Goal: Check status: Check status

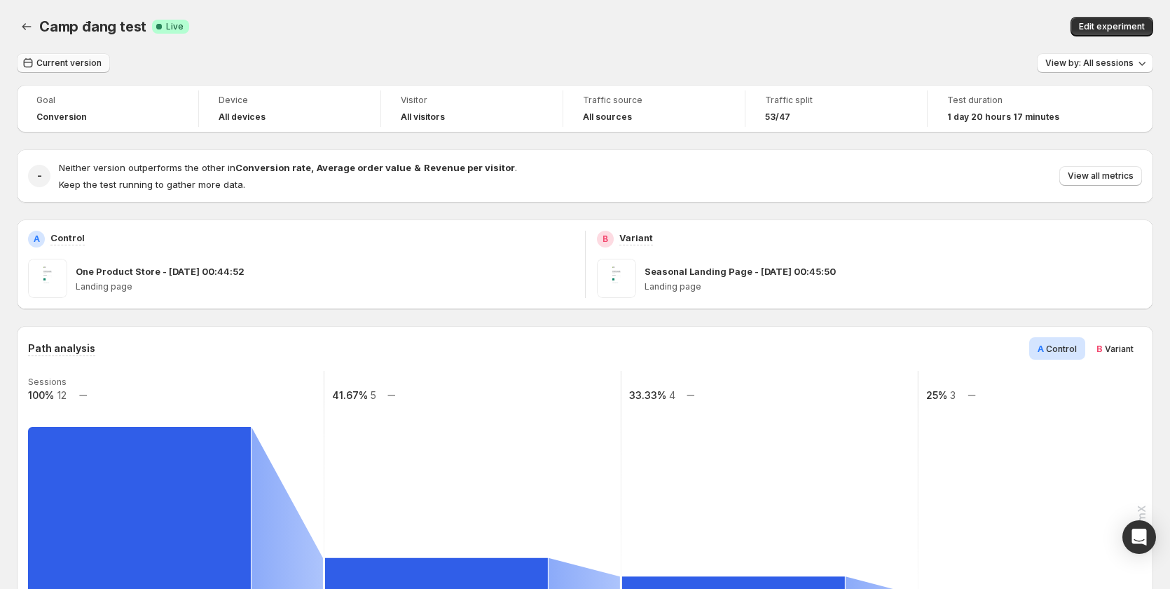
click at [88, 63] on span "Current version" at bounding box center [68, 62] width 65 height 11
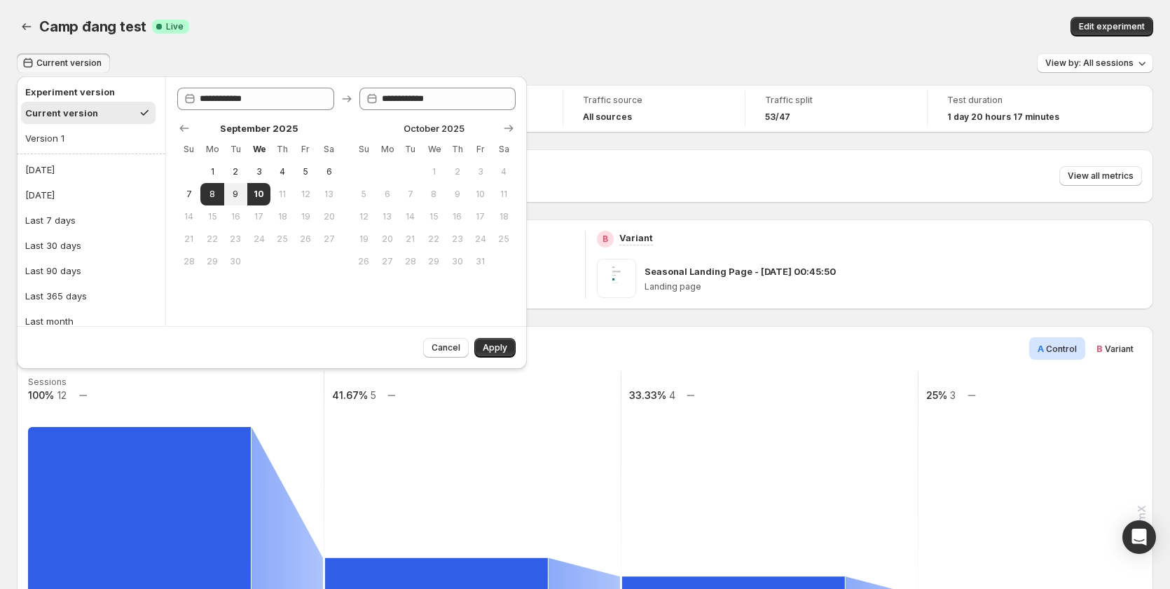
click at [584, 43] on div "Camp đang test. This page is ready Camp đang test Success Complete Live Edit ex…" at bounding box center [585, 26] width 1136 height 53
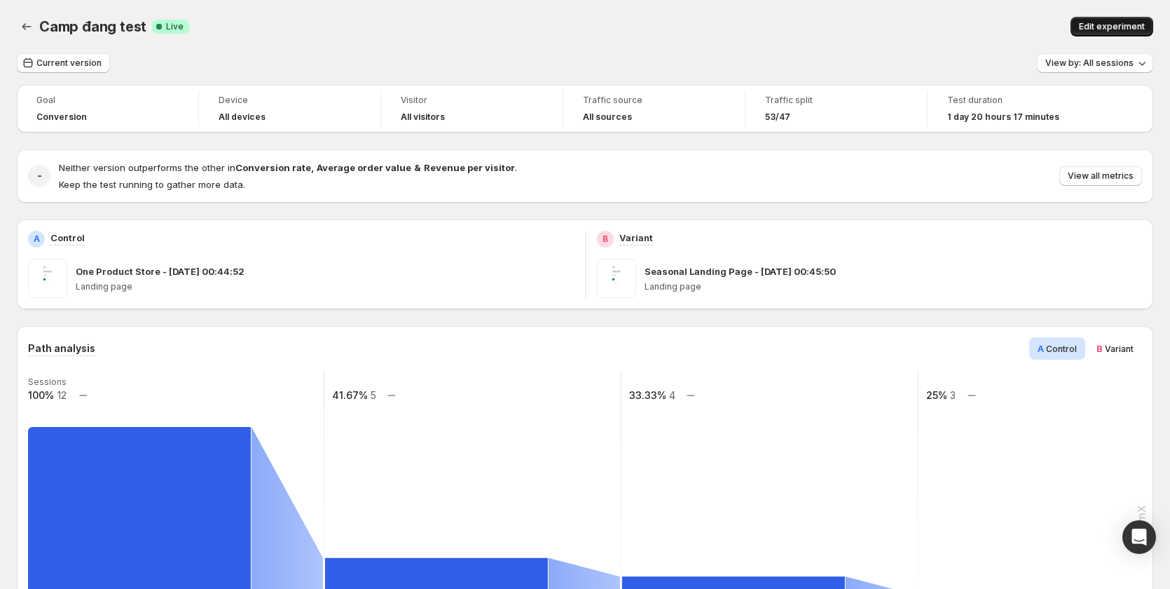
click at [1109, 32] on span "Edit experiment" at bounding box center [1112, 26] width 66 height 11
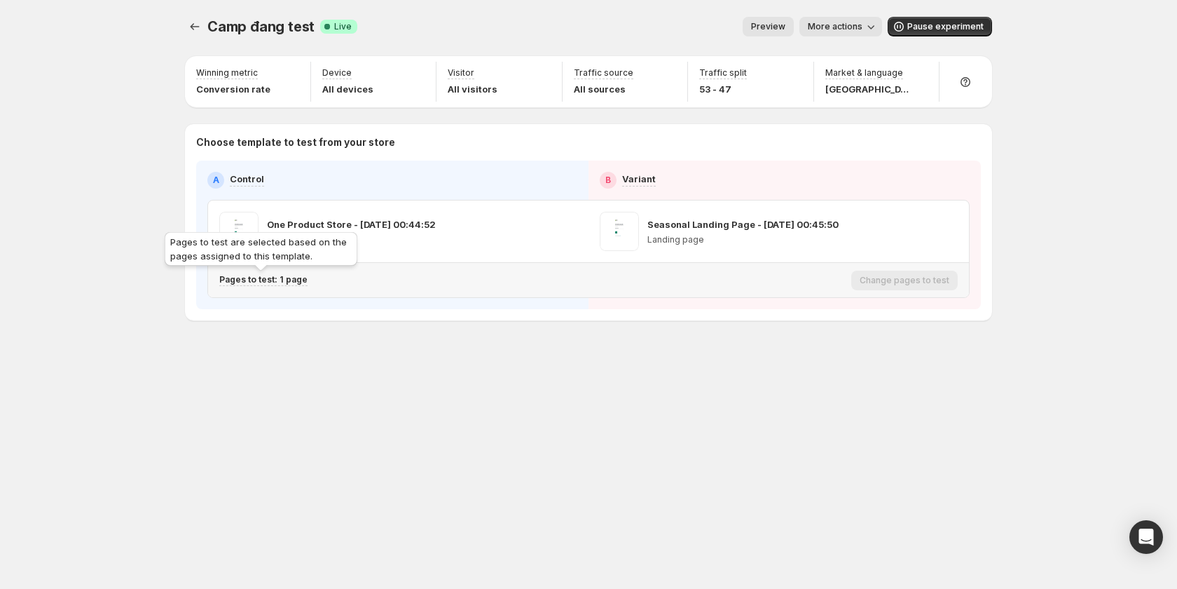
click at [284, 282] on p "Pages to test: 1 page" at bounding box center [263, 279] width 88 height 11
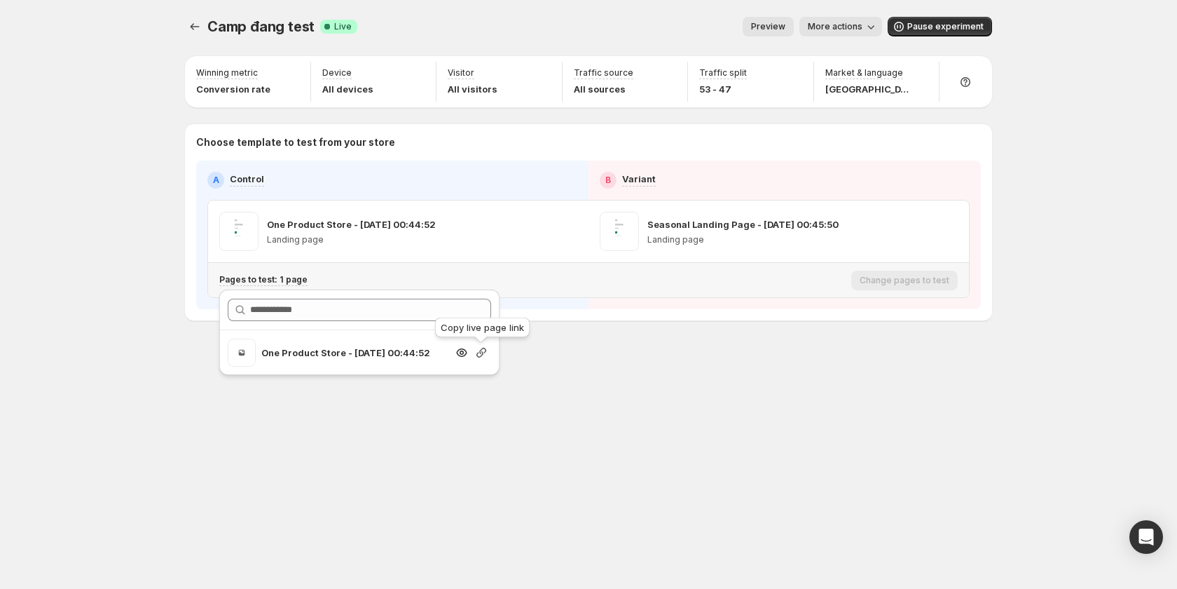
click at [483, 355] on icon "button" at bounding box center [481, 352] width 14 height 14
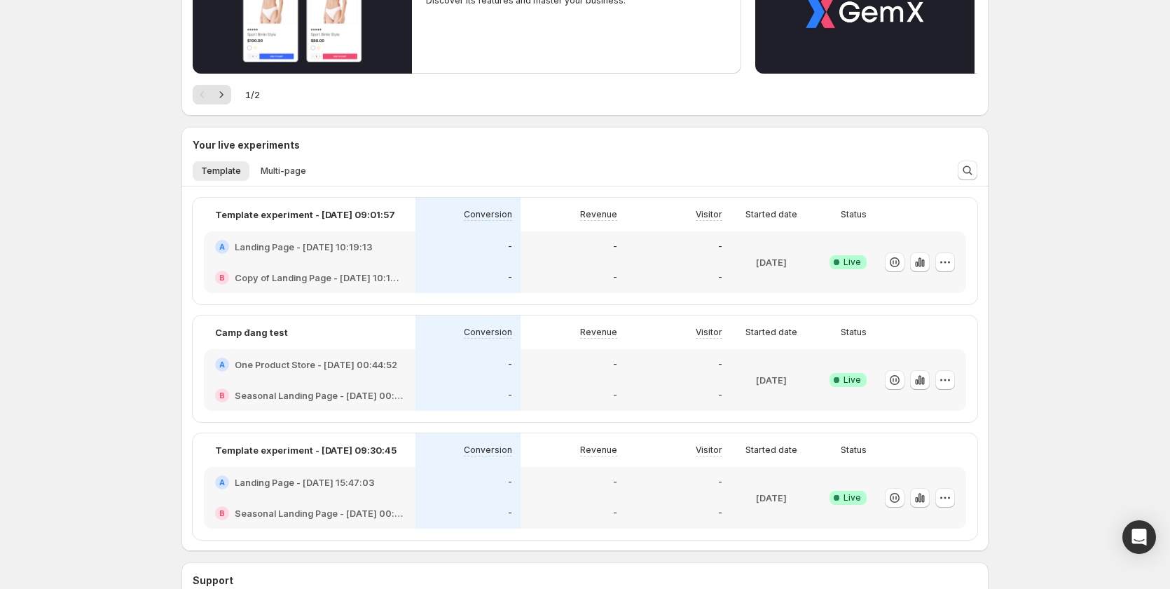
scroll to position [214, 0]
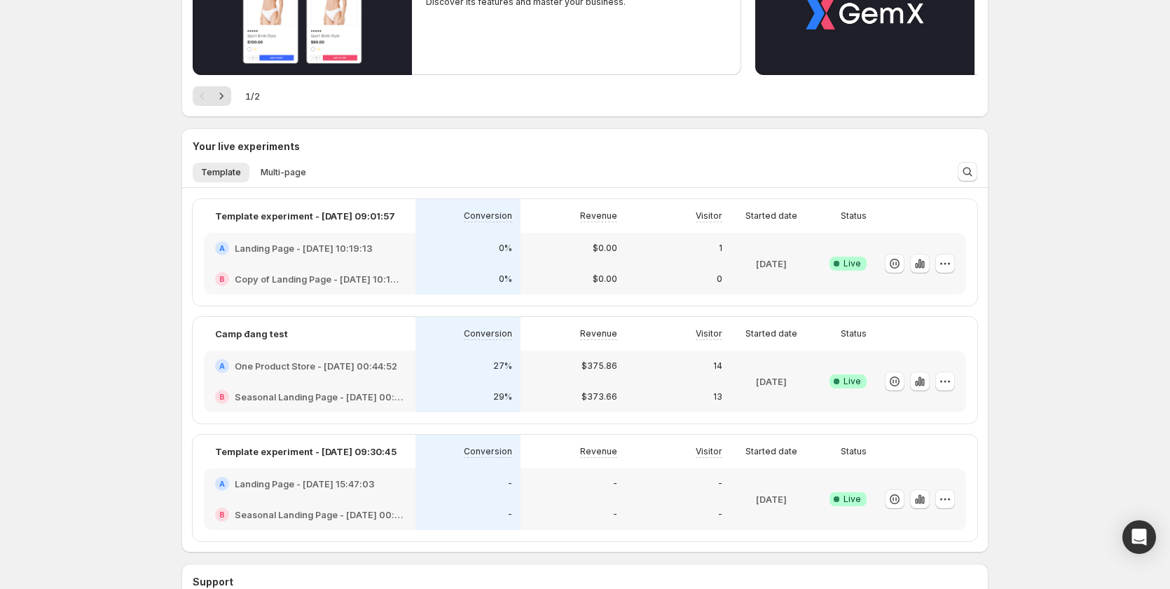
click at [437, 367] on div "27%" at bounding box center [468, 366] width 88 height 14
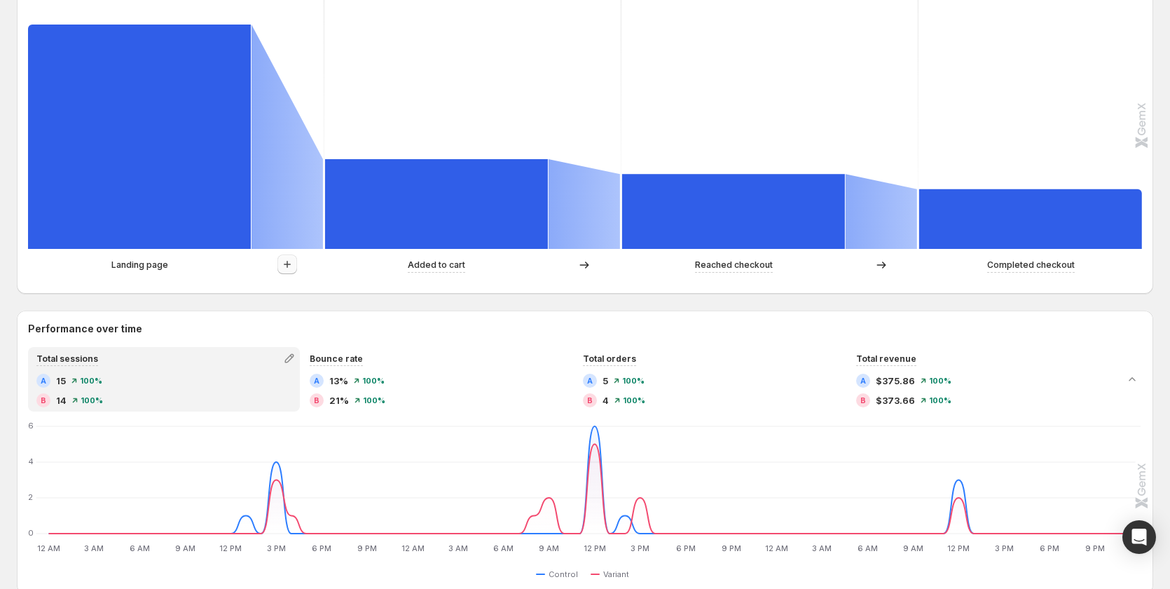
scroll to position [631, 0]
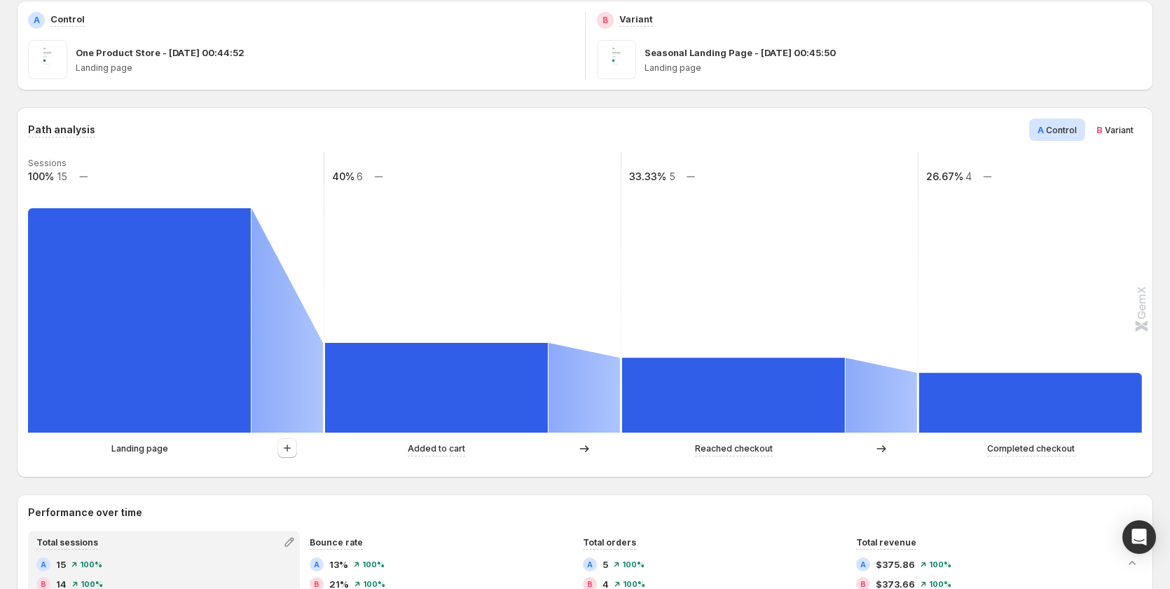
scroll to position [408, 0]
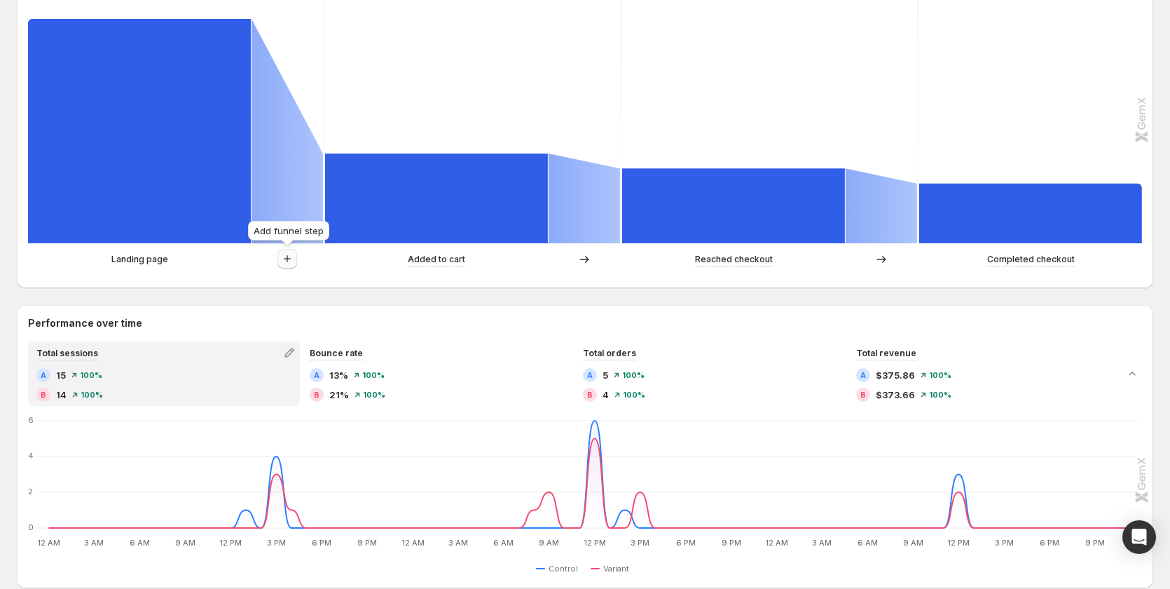
click at [291, 259] on icon "button" at bounding box center [287, 259] width 14 height 14
click at [287, 261] on icon "button" at bounding box center [287, 259] width 14 height 14
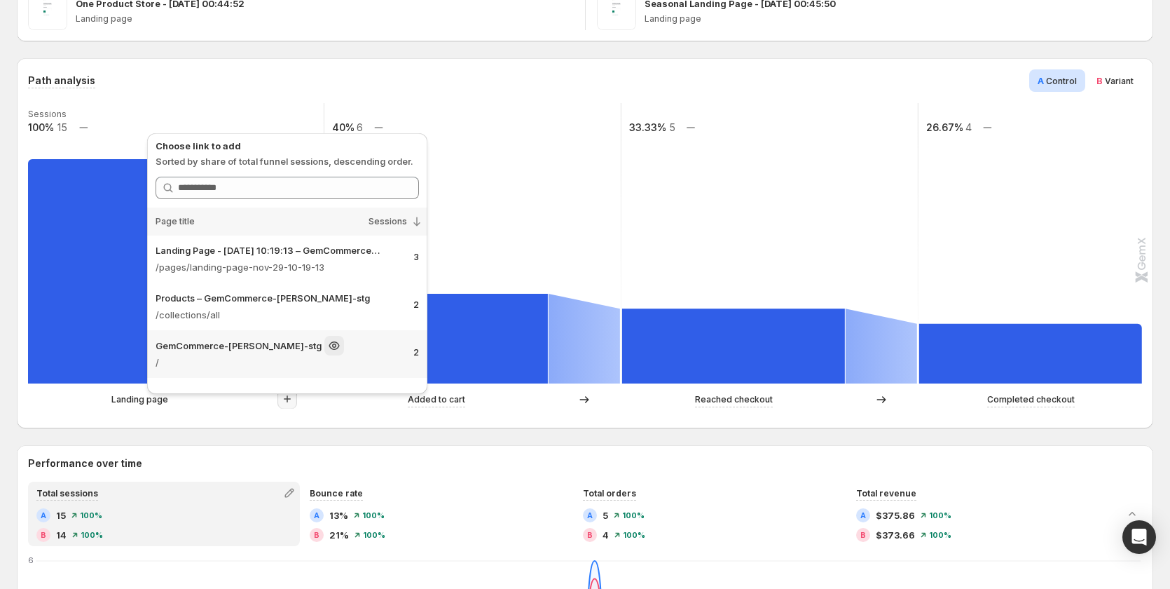
scroll to position [0, 0]
click at [977, 244] on rect at bounding box center [1067, 243] width 298 height 280
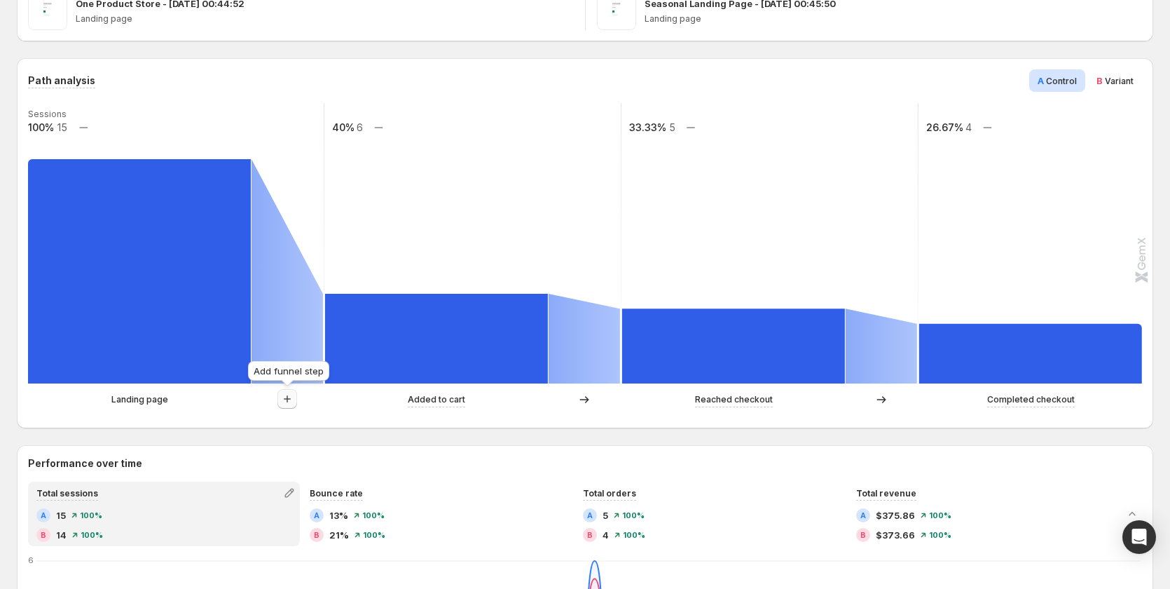
click at [288, 402] on icon "button" at bounding box center [287, 399] width 14 height 14
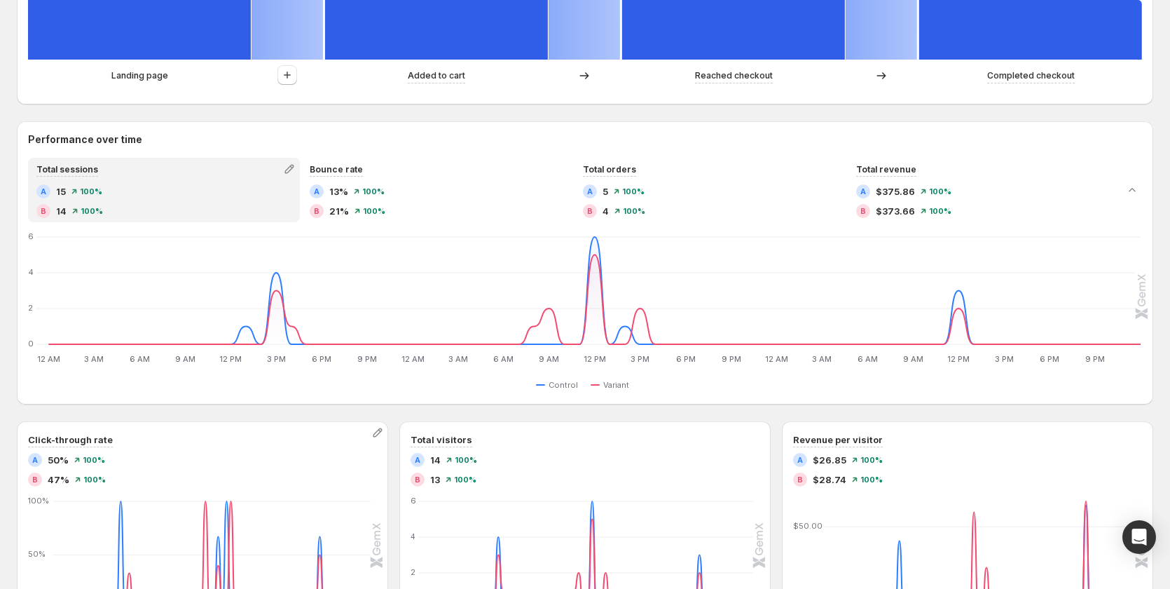
scroll to position [631, 0]
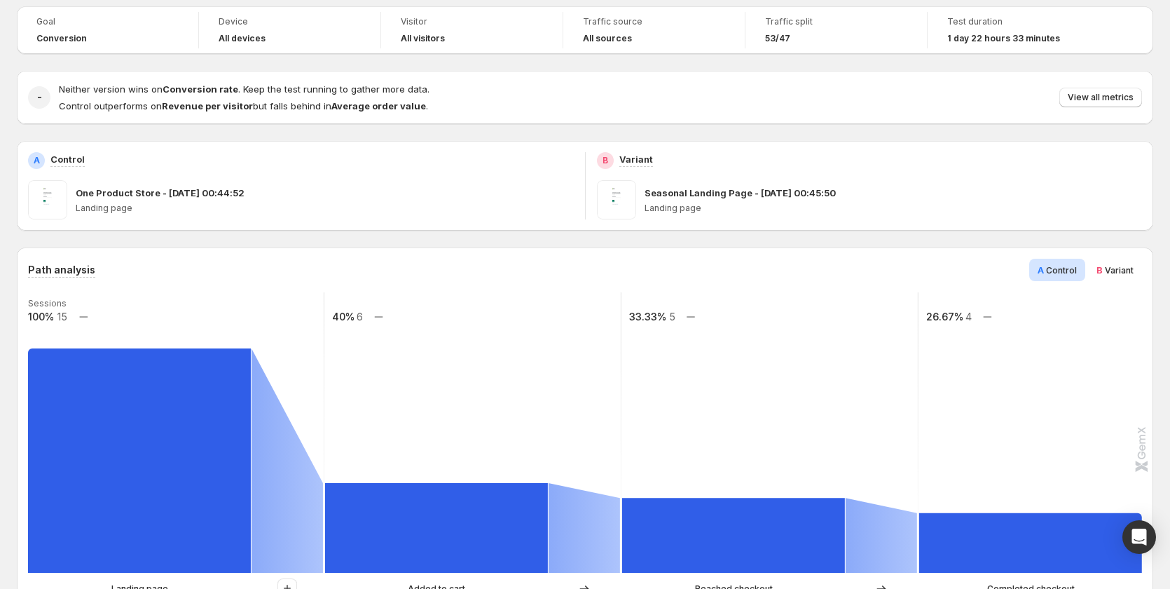
scroll to position [140, 0]
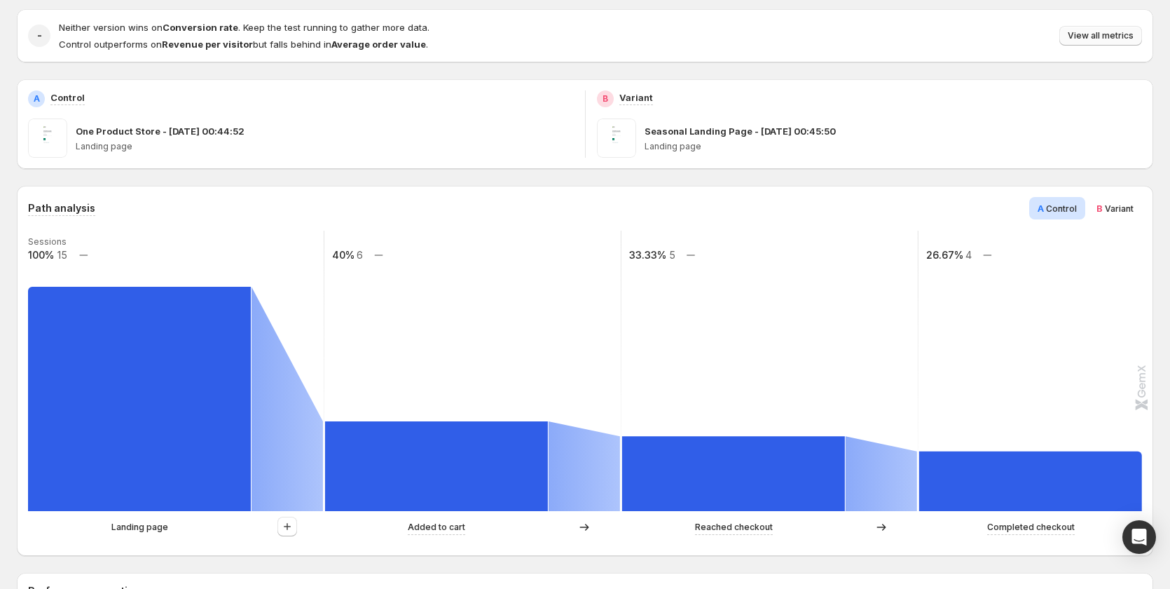
click at [1087, 35] on span "View all metrics" at bounding box center [1101, 35] width 66 height 11
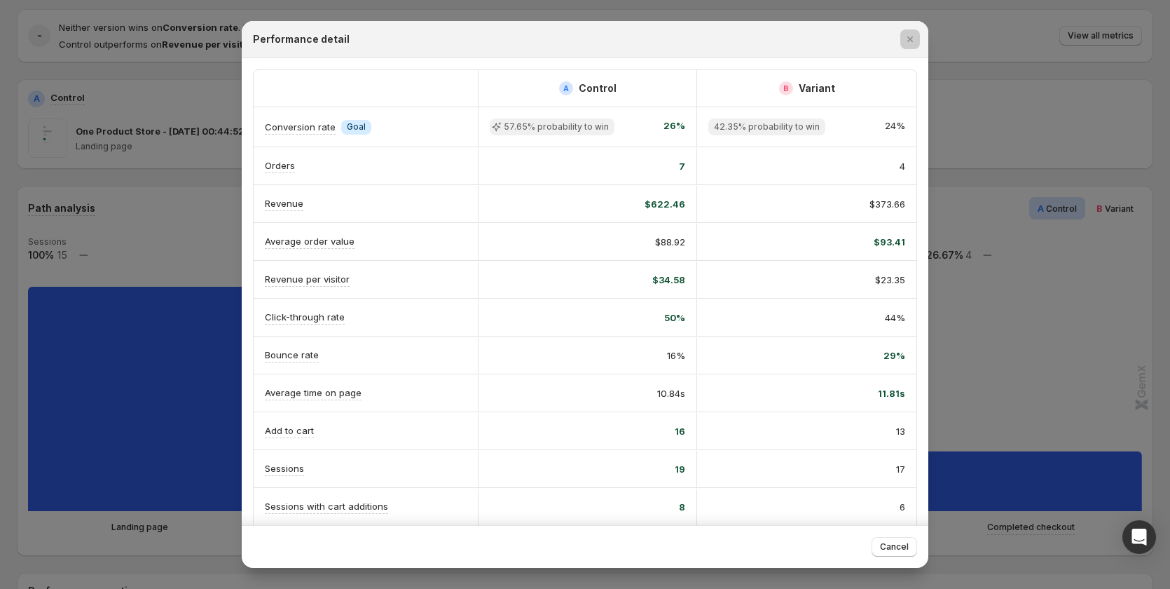
click at [1042, 356] on div at bounding box center [585, 294] width 1170 height 589
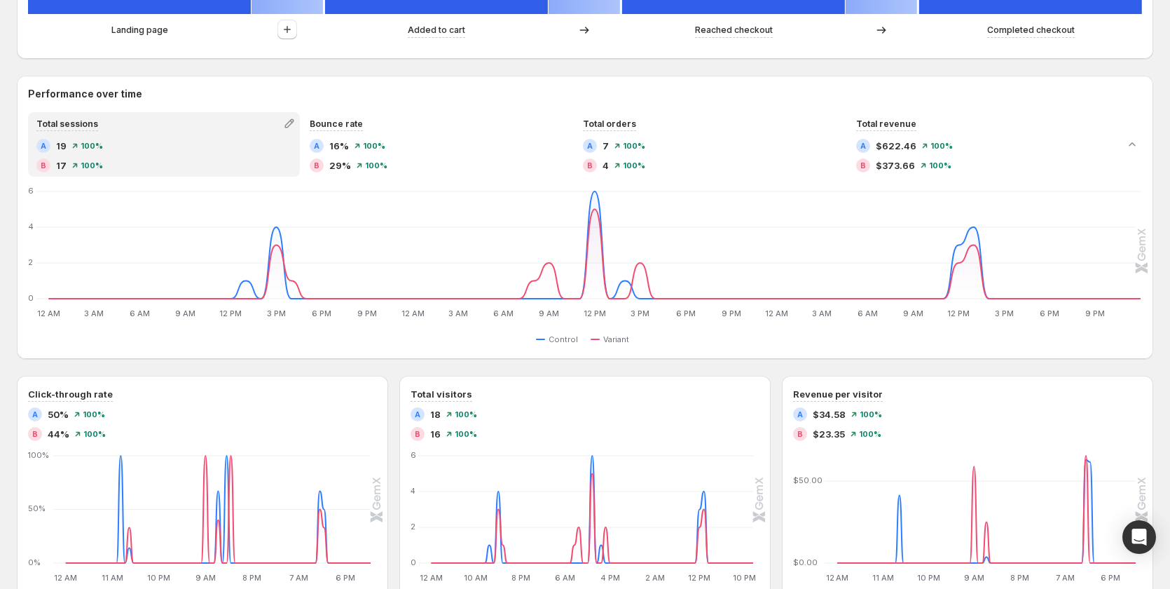
scroll to position [631, 0]
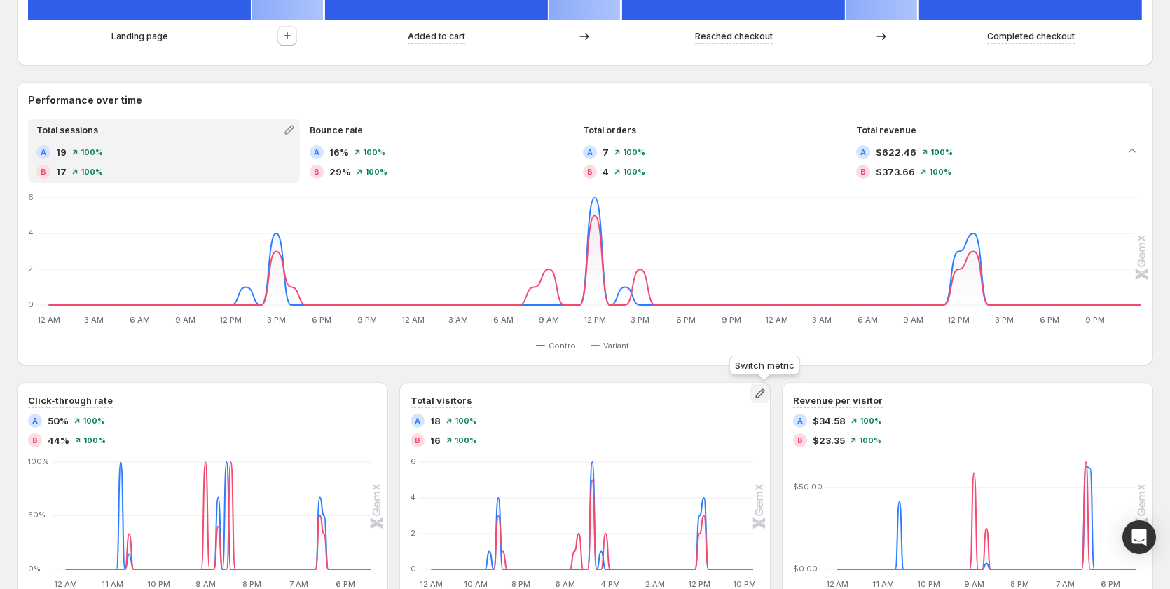
click at [767, 394] on icon "button" at bounding box center [760, 393] width 14 height 14
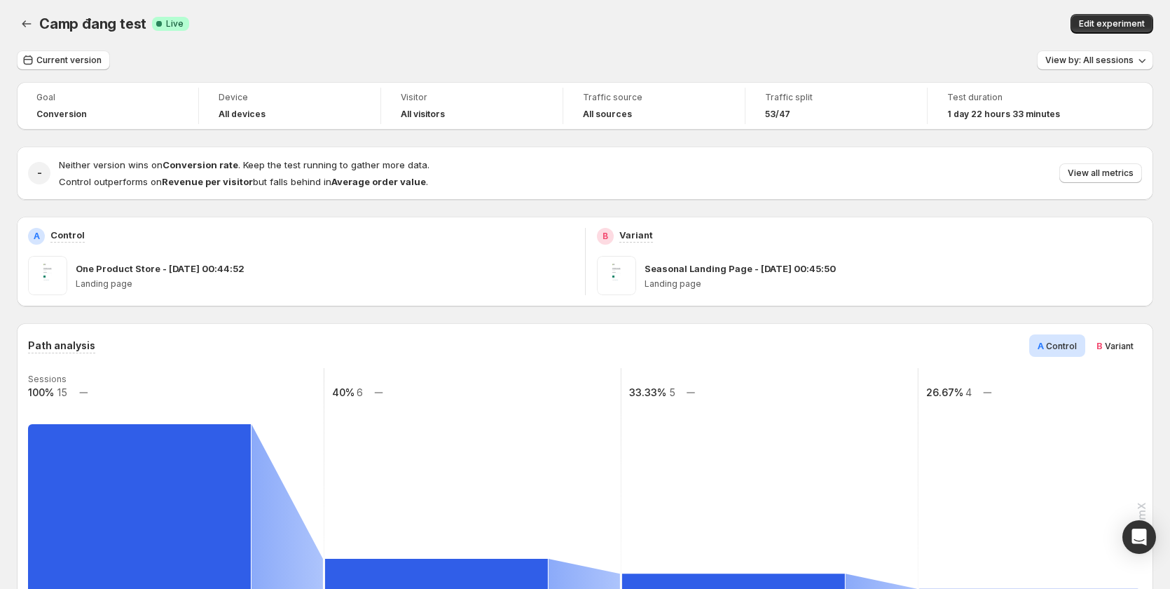
scroll to position [0, 0]
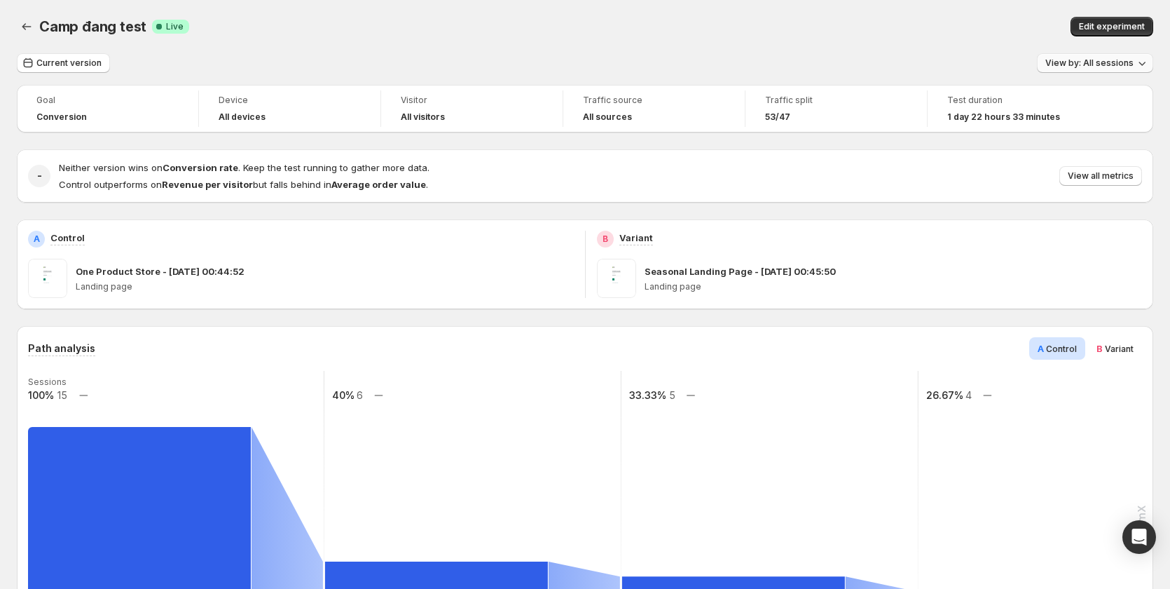
click at [1080, 66] on span "View by: All sessions" at bounding box center [1089, 62] width 88 height 11
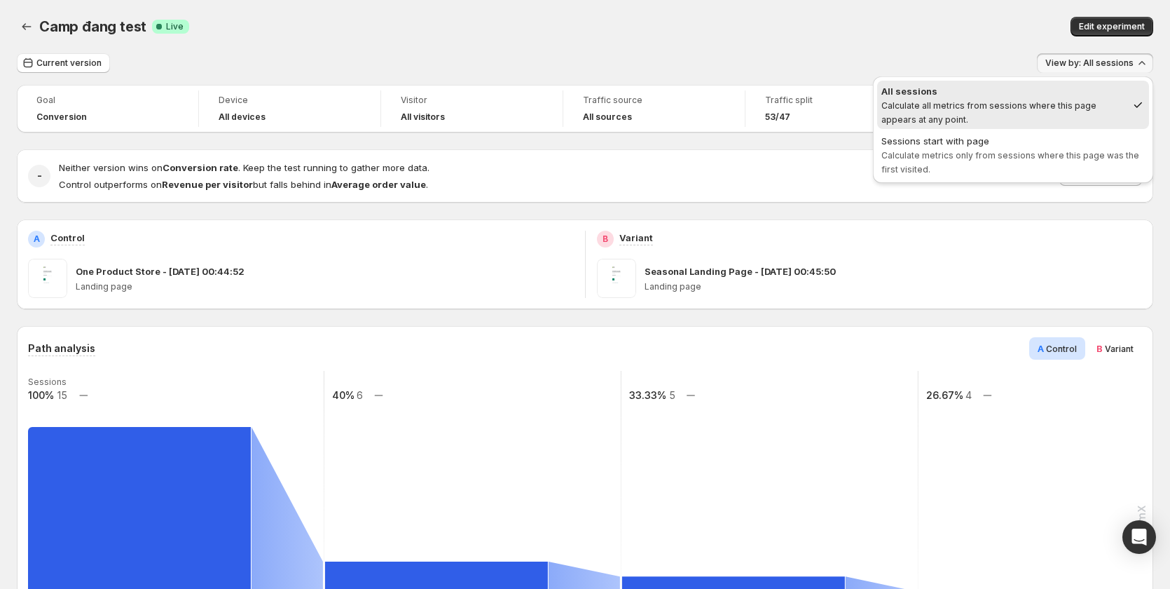
drag, startPoint x: 1069, startPoint y: 115, endPoint x: 996, endPoint y: 86, distance: 78.3
click at [1051, 132] on ul "All sessions Calculate all metrics from sessions where this page appears at any…" at bounding box center [1013, 130] width 272 height 98
click at [973, 55] on div "Current version View by: All sessions" at bounding box center [585, 63] width 1136 height 20
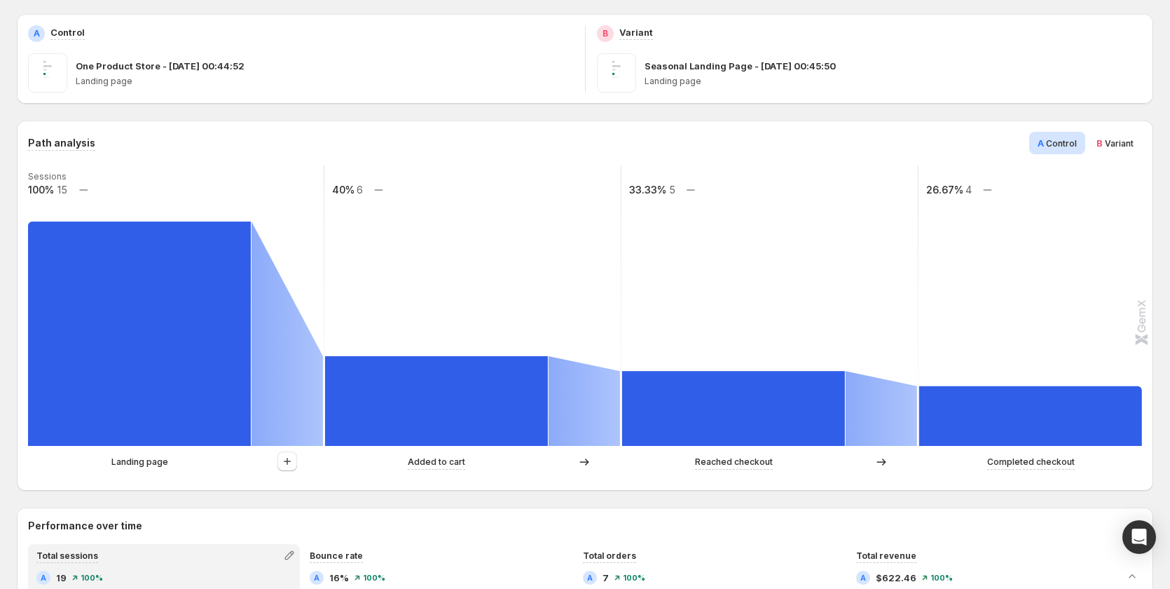
scroll to position [198, 0]
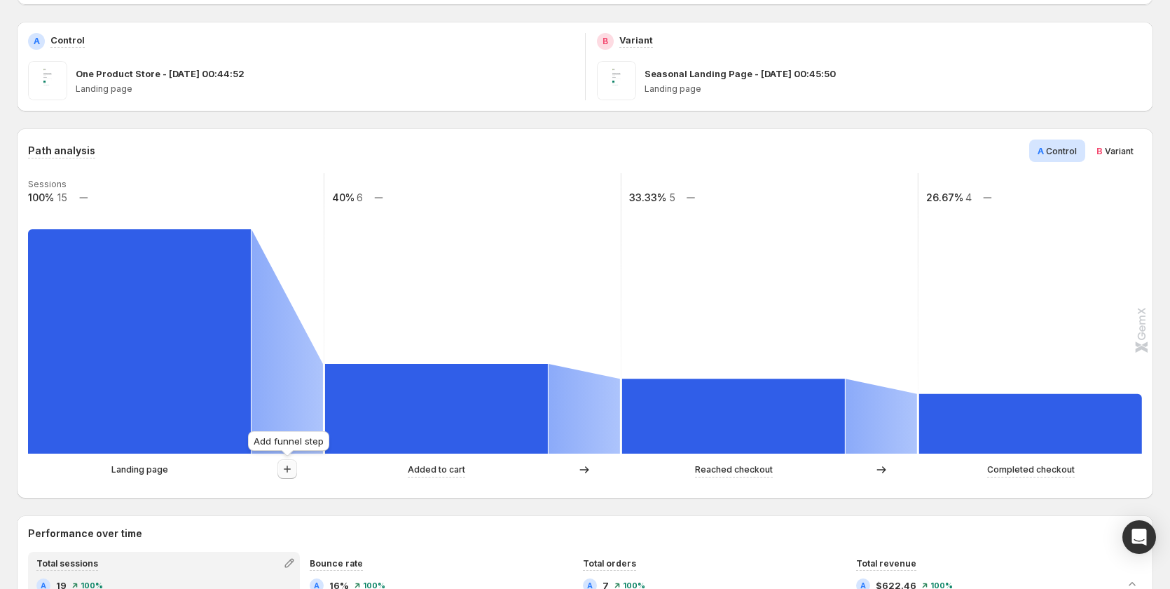
click at [289, 471] on icon "button" at bounding box center [287, 469] width 14 height 14
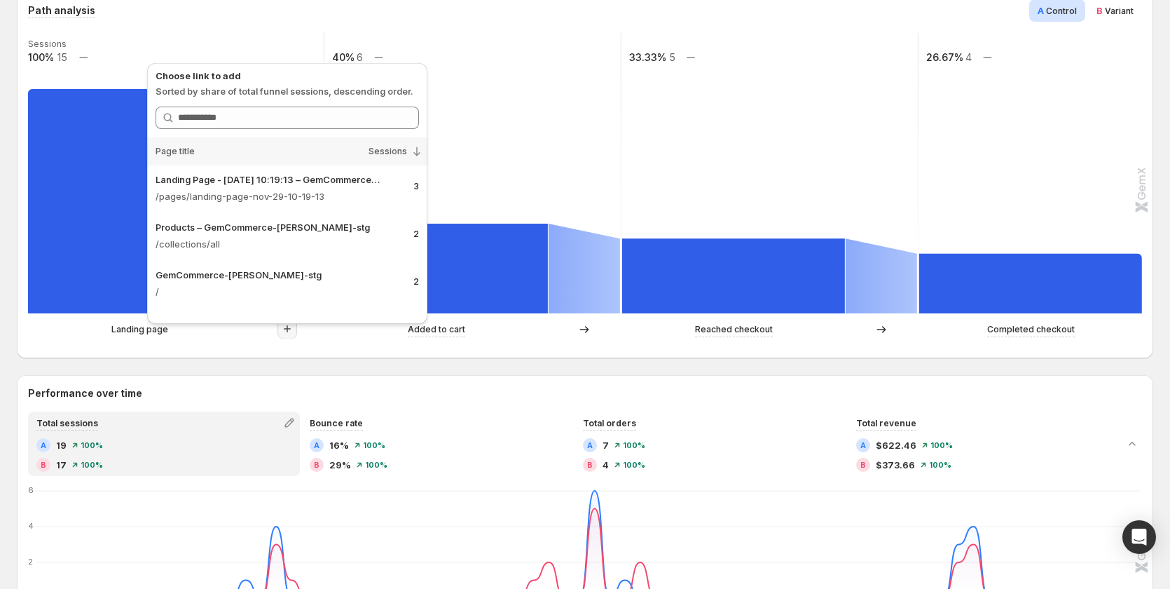
scroll to position [0, 0]
click at [308, 115] on input "Search link" at bounding box center [298, 118] width 241 height 22
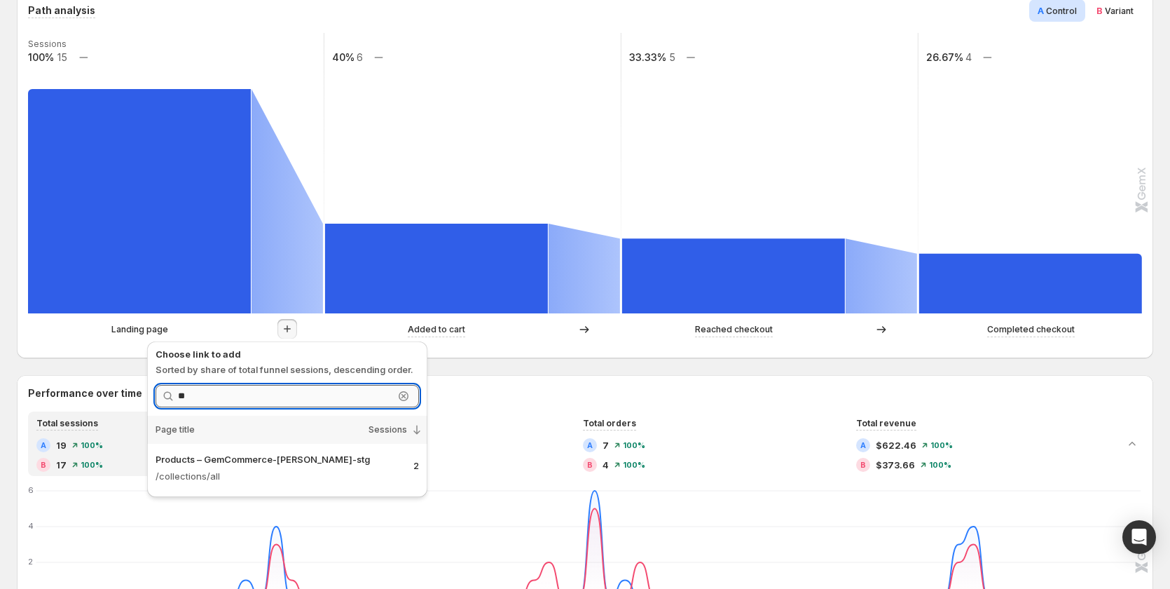
type input "*"
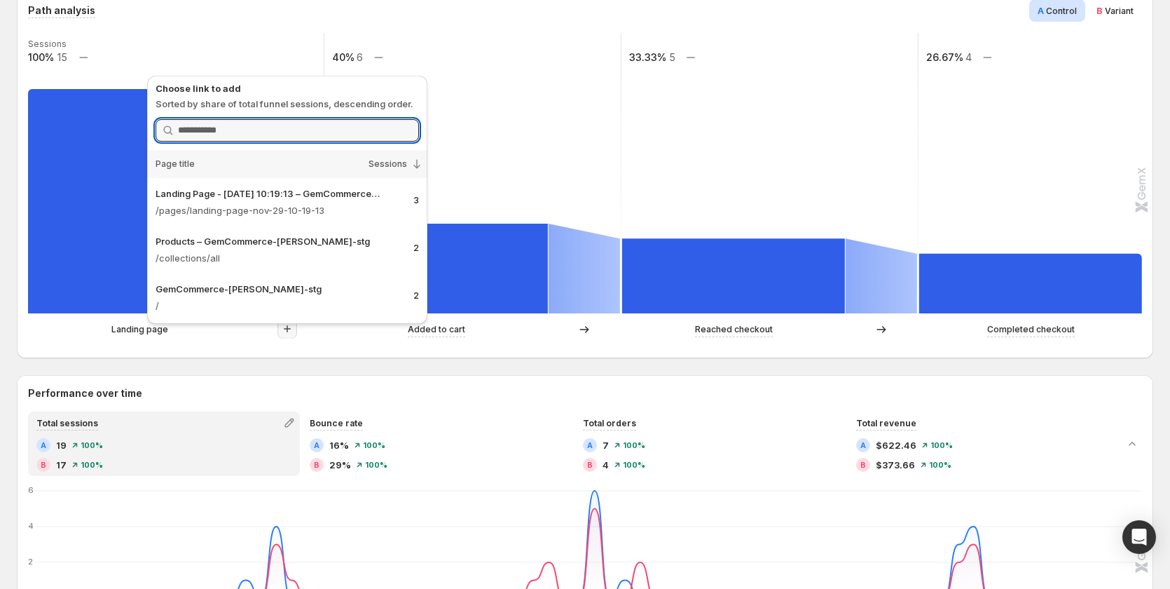
click at [626, 159] on rect at bounding box center [770, 173] width 298 height 280
